Goal: Check status

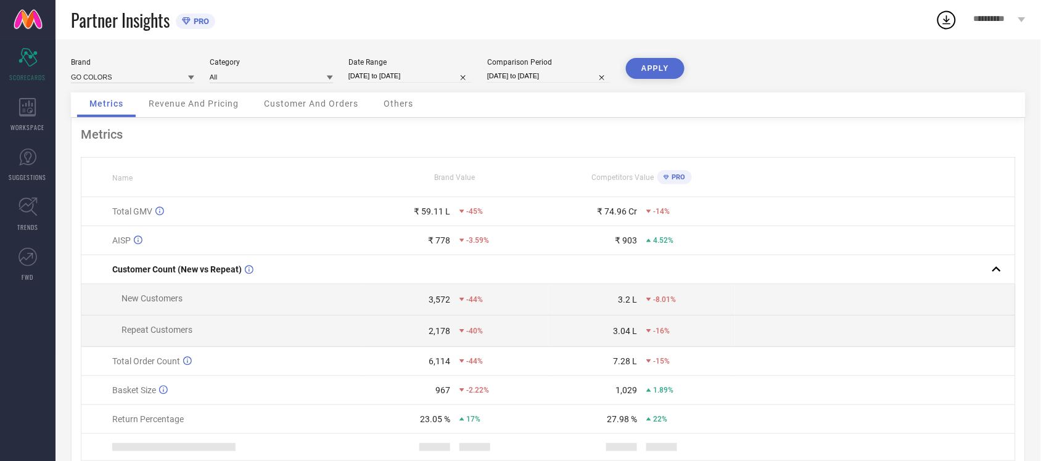
select select "7"
select select "2025"
select select "8"
select select "2025"
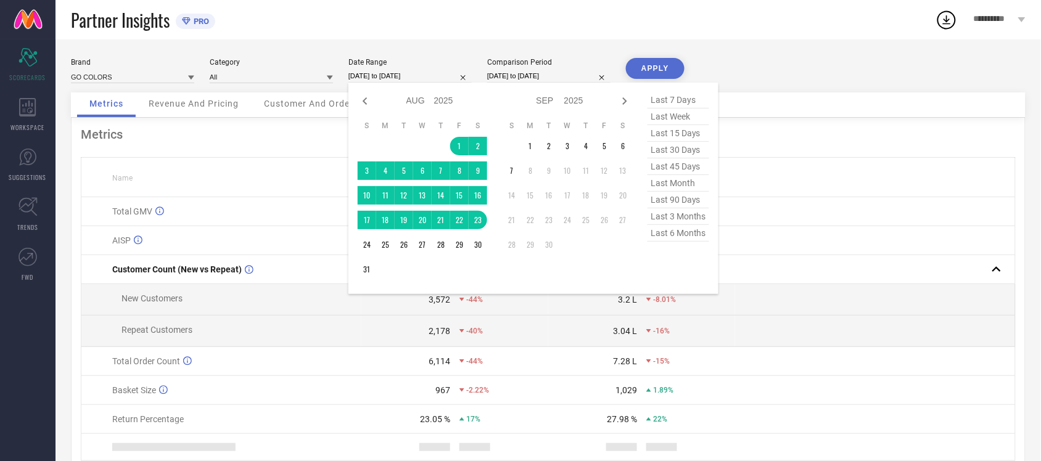
click at [433, 78] on input "[DATE] to [DATE]" at bounding box center [409, 76] width 123 height 13
click at [532, 148] on td "1" at bounding box center [530, 146] width 18 height 18
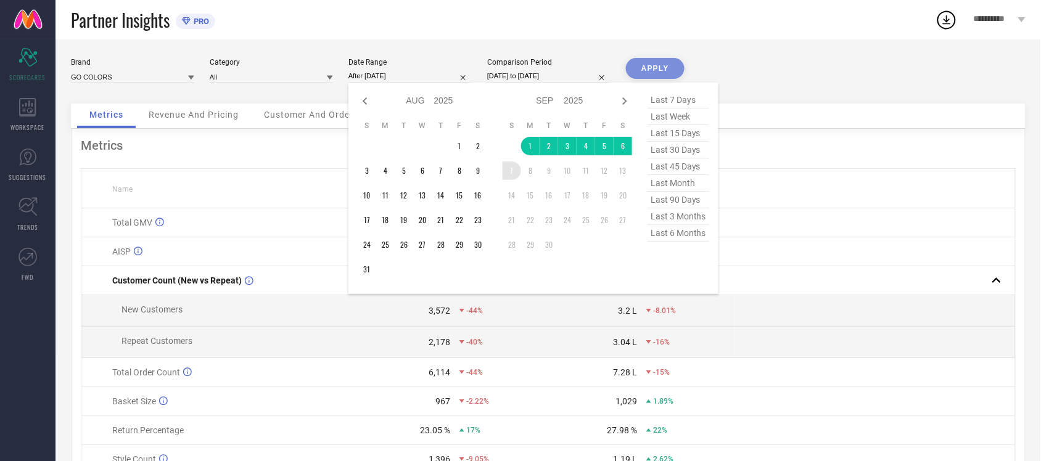
type input "[DATE] to [DATE]"
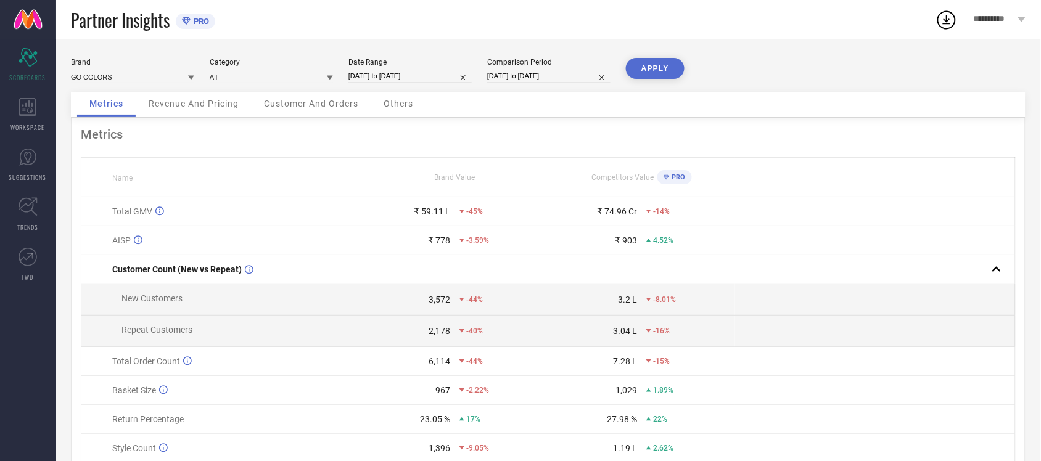
click at [655, 63] on button "APPLY" at bounding box center [655, 68] width 59 height 21
